Goal: Task Accomplishment & Management: Complete application form

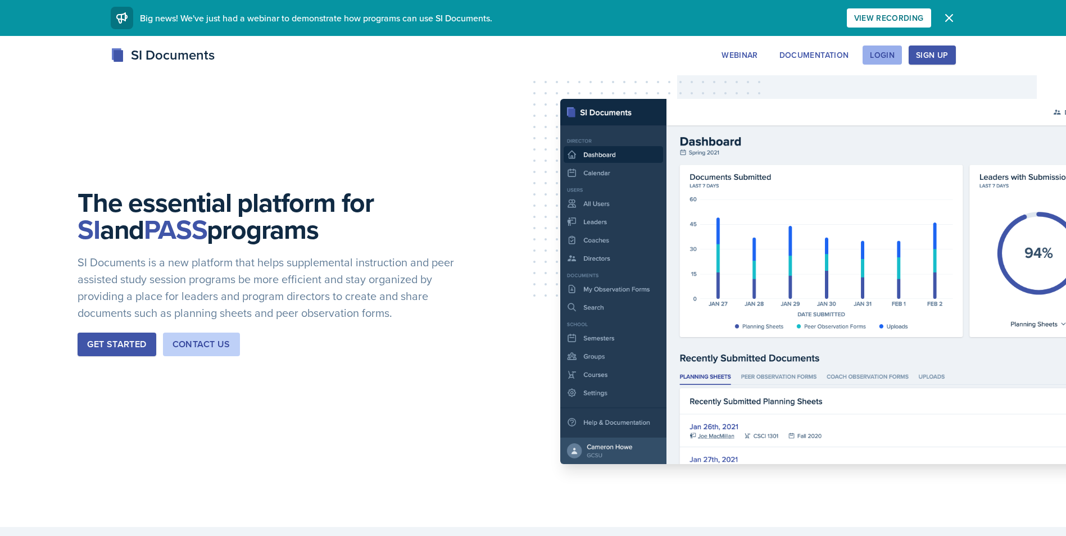
click at [873, 52] on div "Login" at bounding box center [882, 55] width 25 height 9
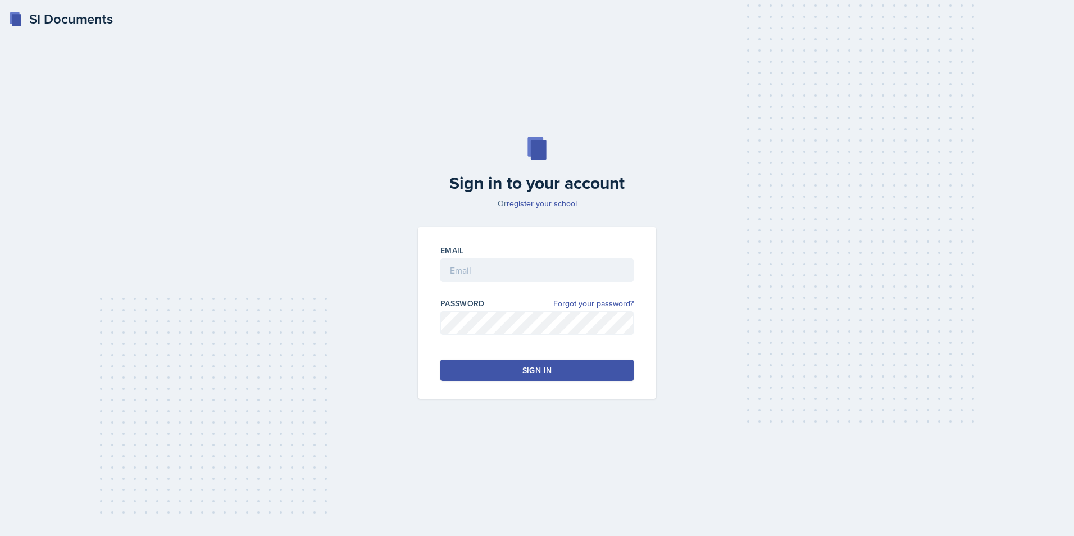
click at [511, 255] on div "Email" at bounding box center [537, 250] width 193 height 11
drag, startPoint x: 475, startPoint y: 255, endPoint x: 467, endPoint y: 278, distance: 23.8
click at [471, 266] on div "Email" at bounding box center [537, 269] width 193 height 48
click at [465, 279] on input "email" at bounding box center [537, 271] width 193 height 24
type input "[EMAIL_ADDRESS][DOMAIN_NAME]"
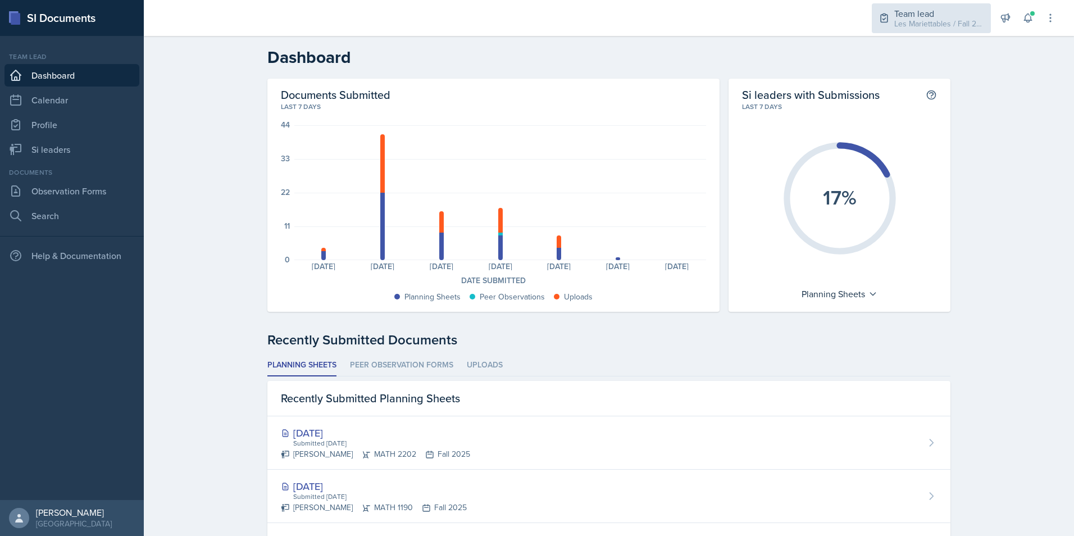
click at [958, 10] on div "Team lead" at bounding box center [940, 13] width 90 height 13
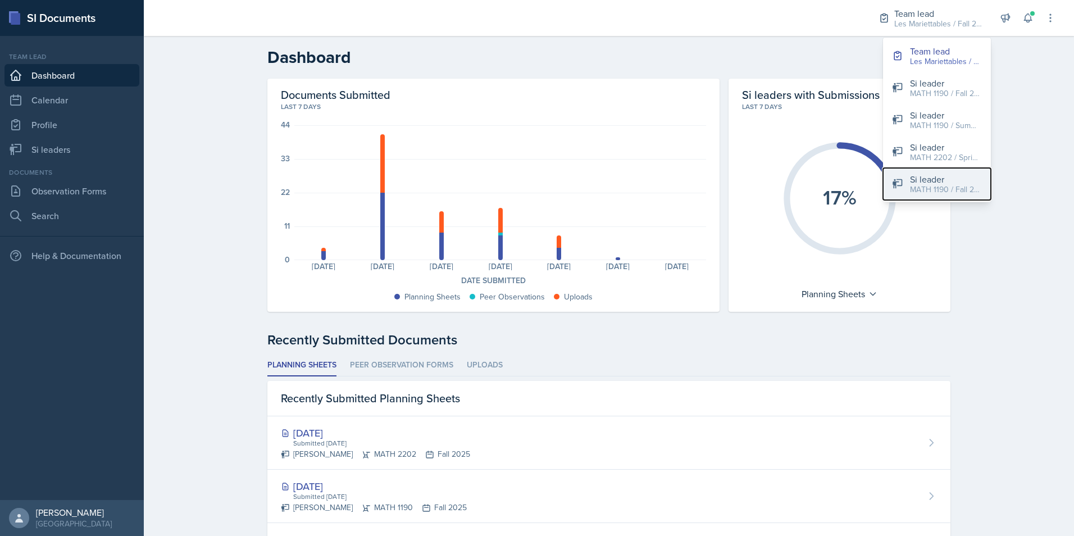
click at [942, 187] on div "MATH 1190 / Fall 2025" at bounding box center [946, 190] width 72 height 12
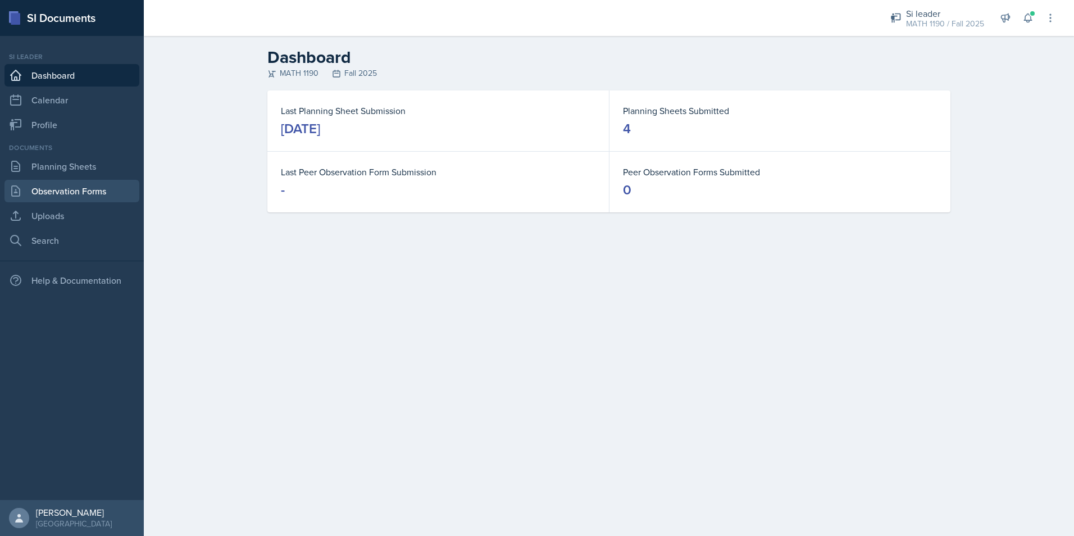
click at [98, 187] on link "Observation Forms" at bounding box center [71, 191] width 135 height 22
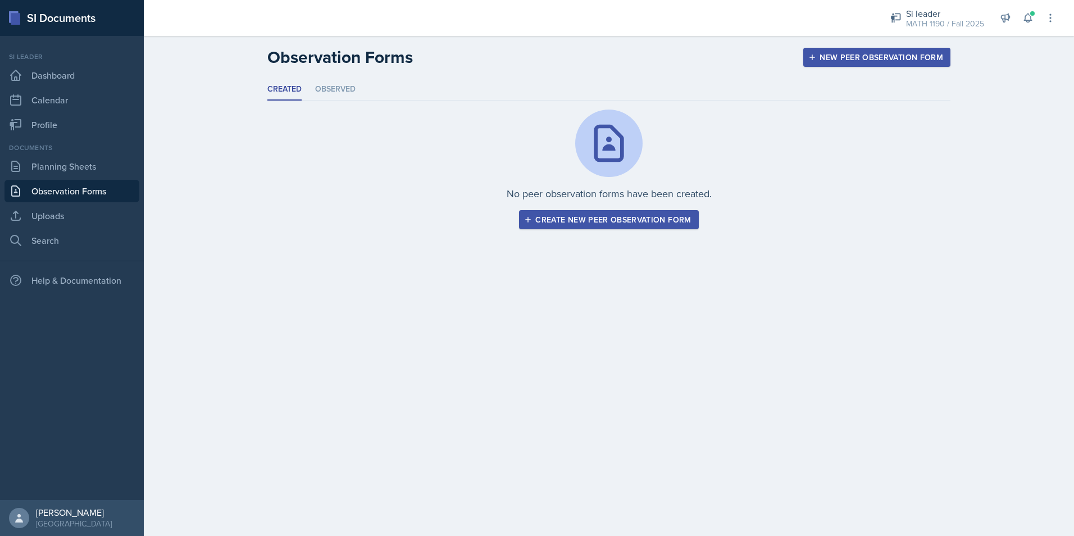
click at [846, 49] on button "New Peer Observation Form" at bounding box center [877, 57] width 147 height 19
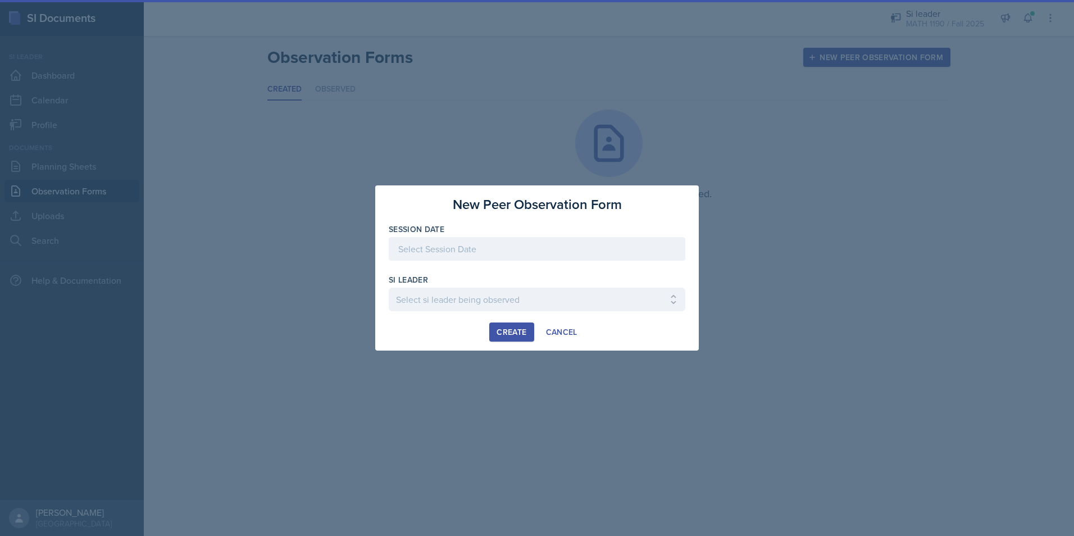
click at [502, 239] on div at bounding box center [537, 249] width 297 height 24
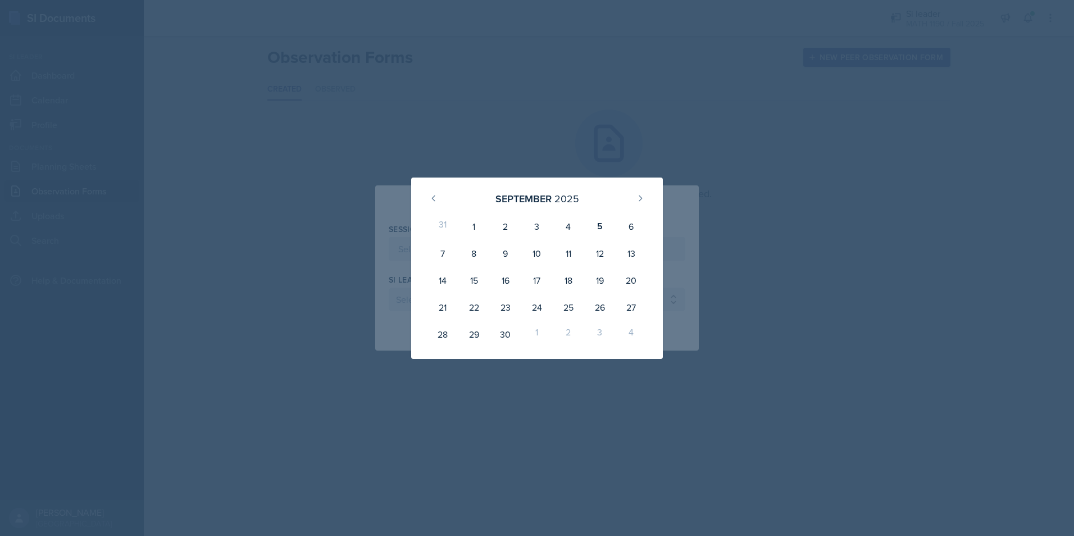
click at [502, 240] on div "9" at bounding box center [505, 253] width 31 height 27
type input "[DATE]"
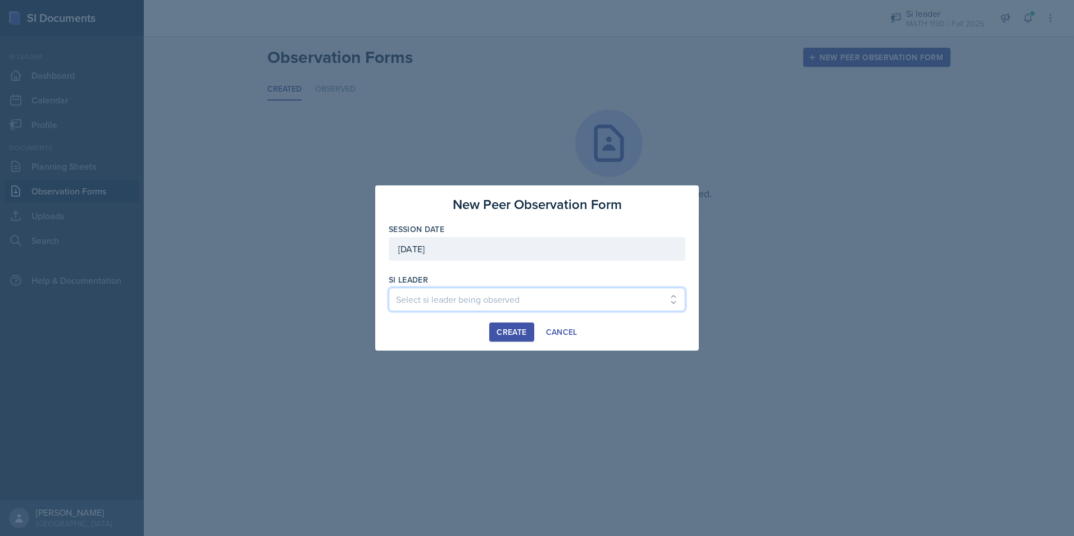
click at [496, 291] on select "Select si leader being observed [PERSON_NAME] / PSYC 2500 / The Phantoms of The…" at bounding box center [537, 300] width 297 height 24
select select "5b886486-8989-432f-a66e-ffb37a9b7a1c"
click at [389, 288] on select "Select si leader being observed [PERSON_NAME] / PSYC 2500 / The Phantoms of The…" at bounding box center [537, 300] width 297 height 24
click at [509, 325] on button "Create" at bounding box center [511, 332] width 44 height 19
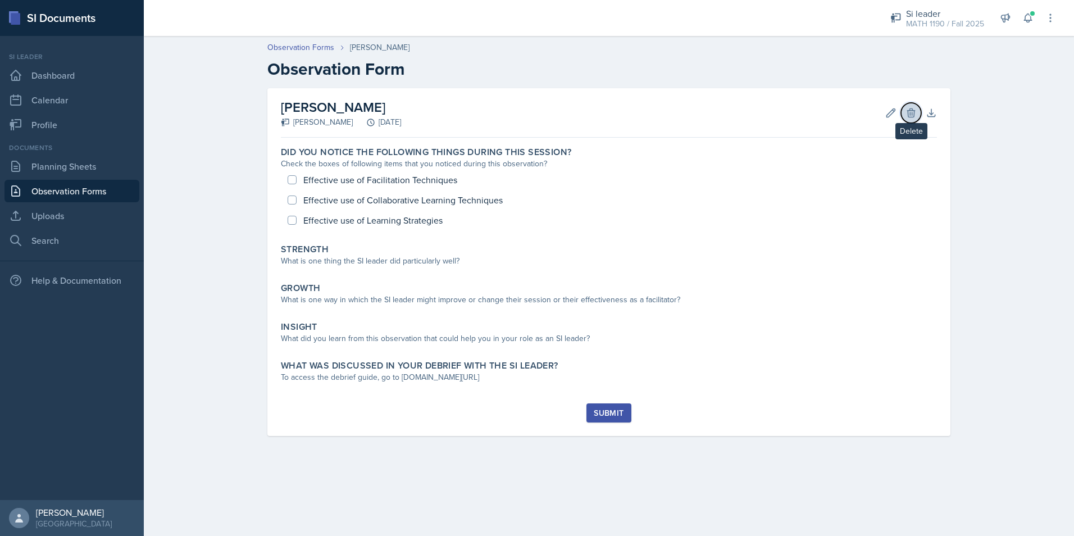
click at [914, 107] on icon at bounding box center [911, 112] width 11 height 11
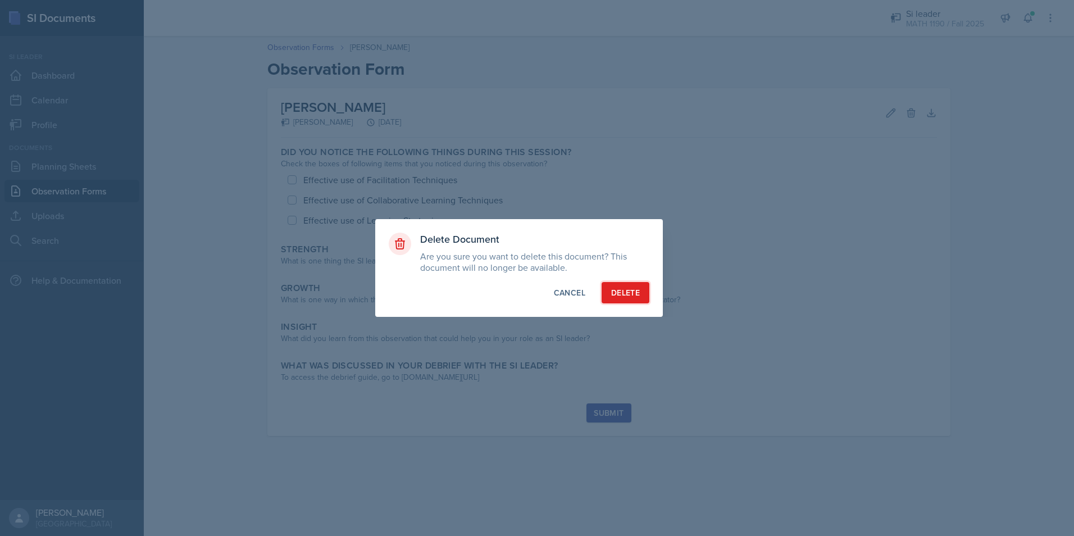
click at [628, 292] on div "Delete" at bounding box center [625, 292] width 29 height 11
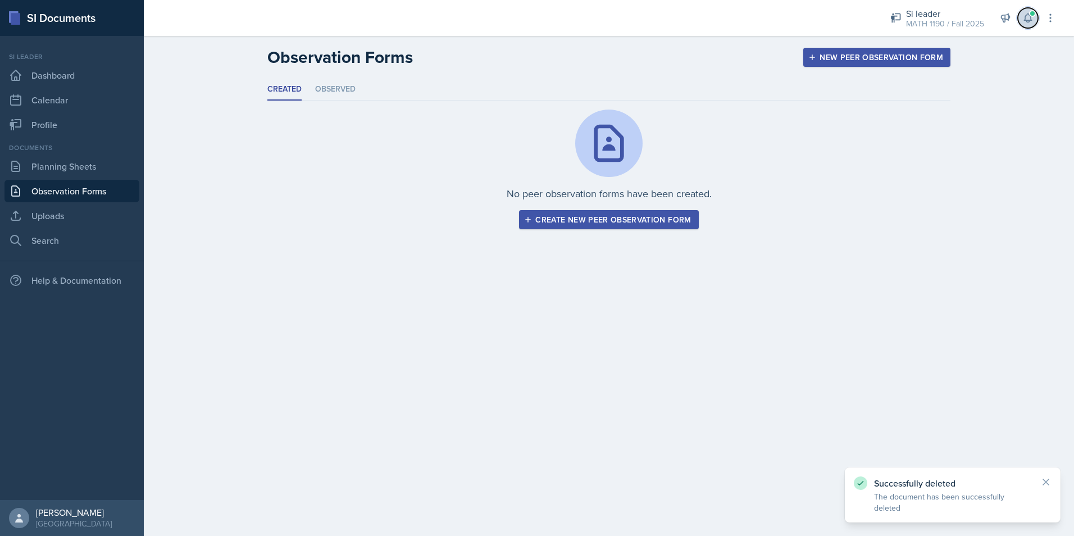
click at [1032, 19] on icon at bounding box center [1028, 17] width 11 height 11
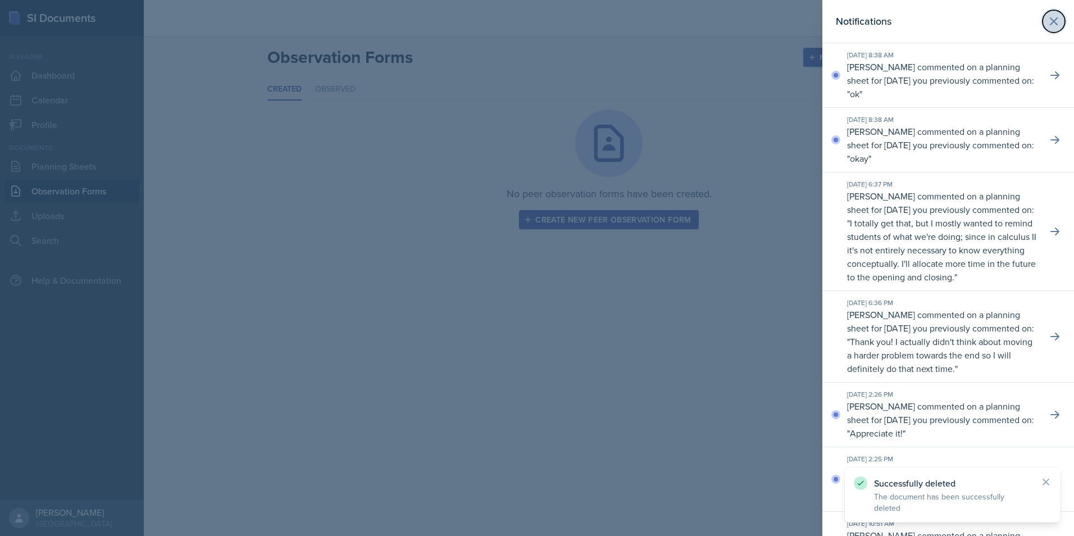
click at [1051, 19] on icon at bounding box center [1054, 21] width 7 height 7
